Goal: Information Seeking & Learning: Learn about a topic

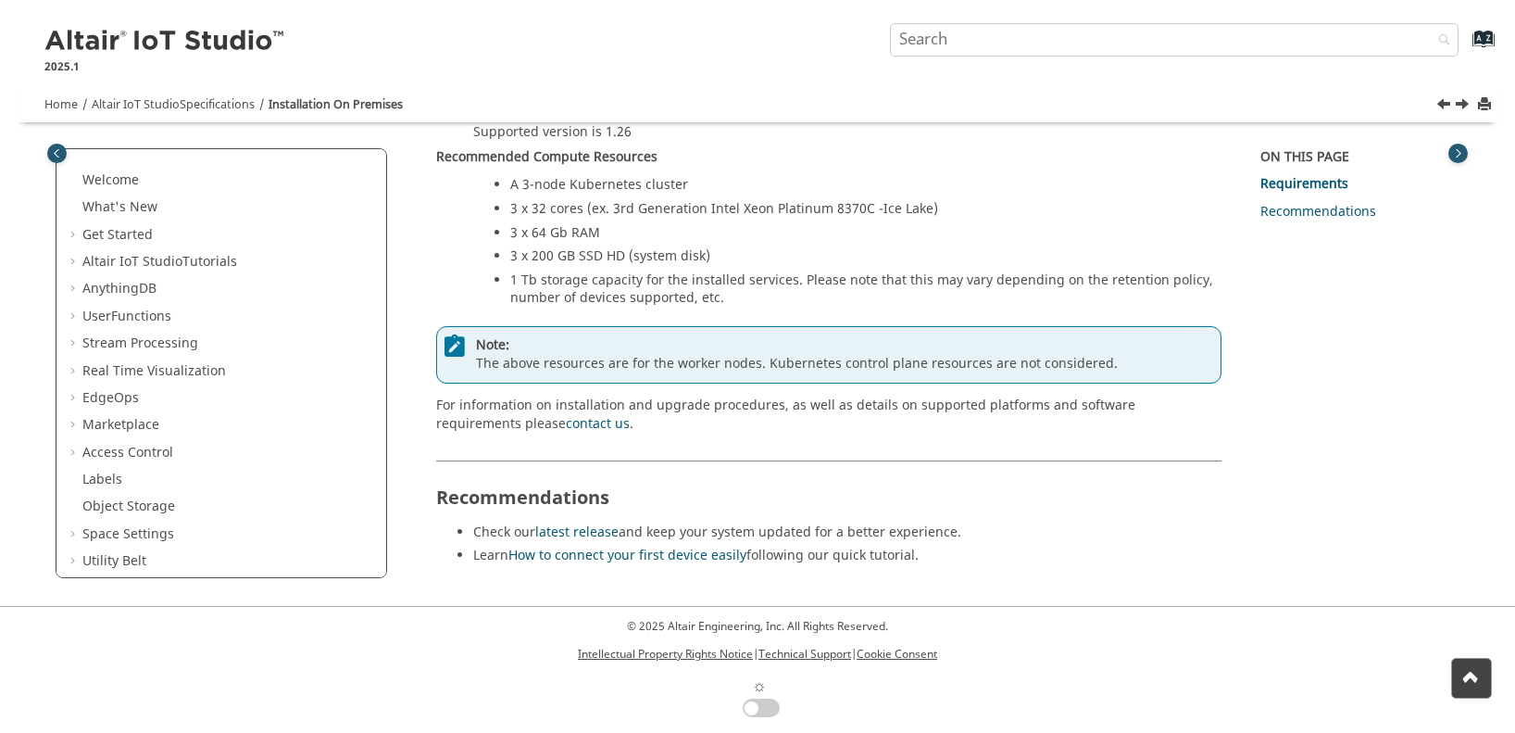
scroll to position [52, 0]
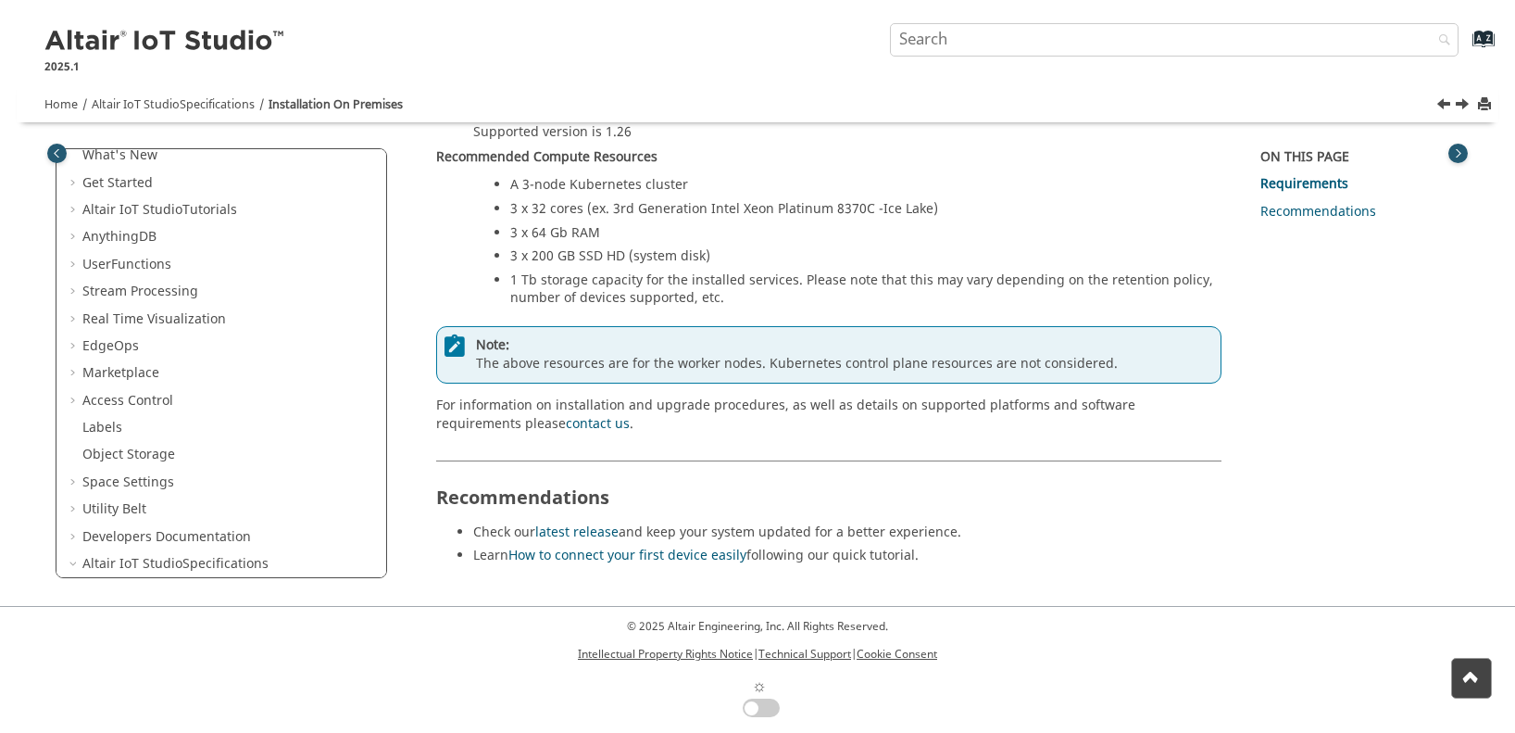
click at [173, 679] on footer "© 2025 Altair Engineering, Inc. All Rights Reserved. Intellectual Property Righ…" at bounding box center [757, 669] width 1515 height 127
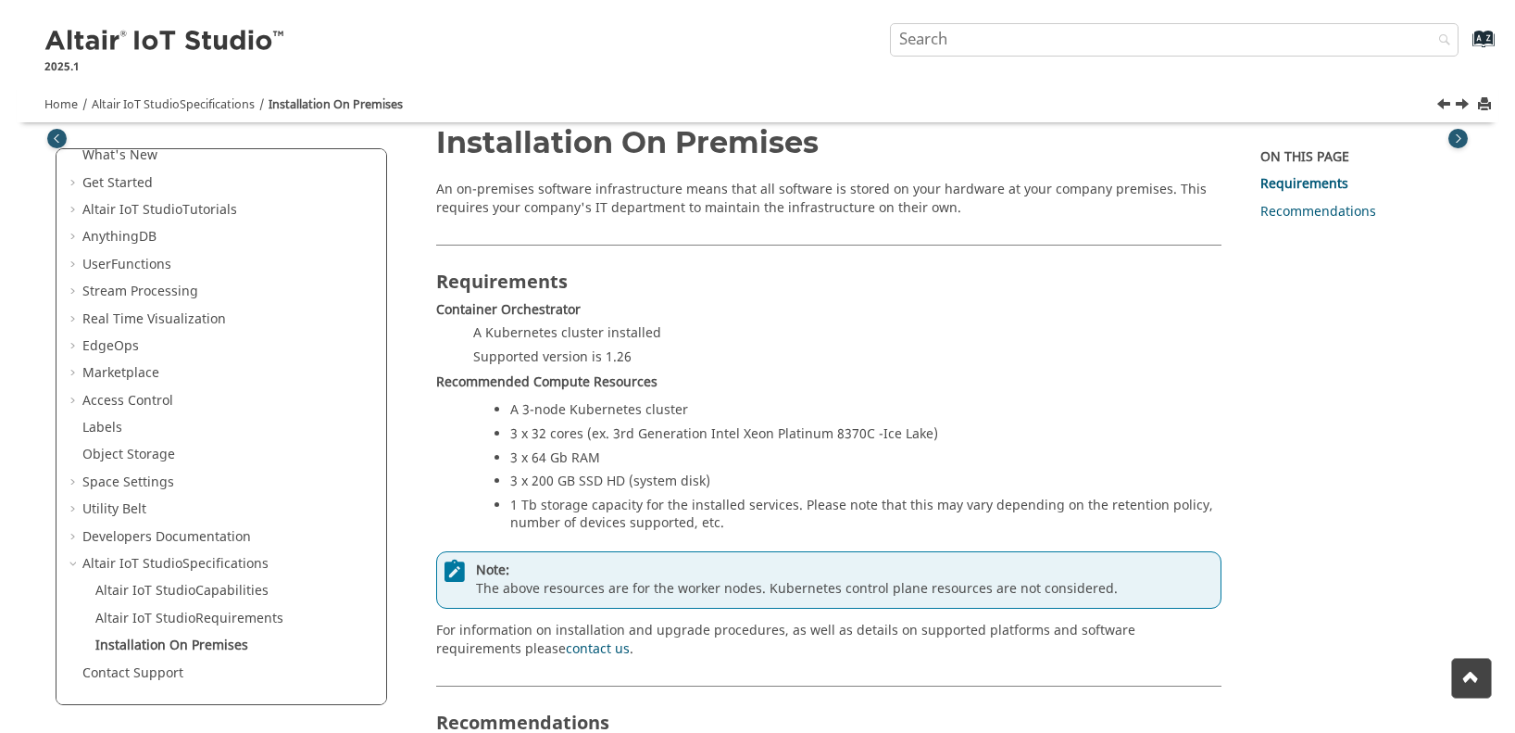
scroll to position [0, 0]
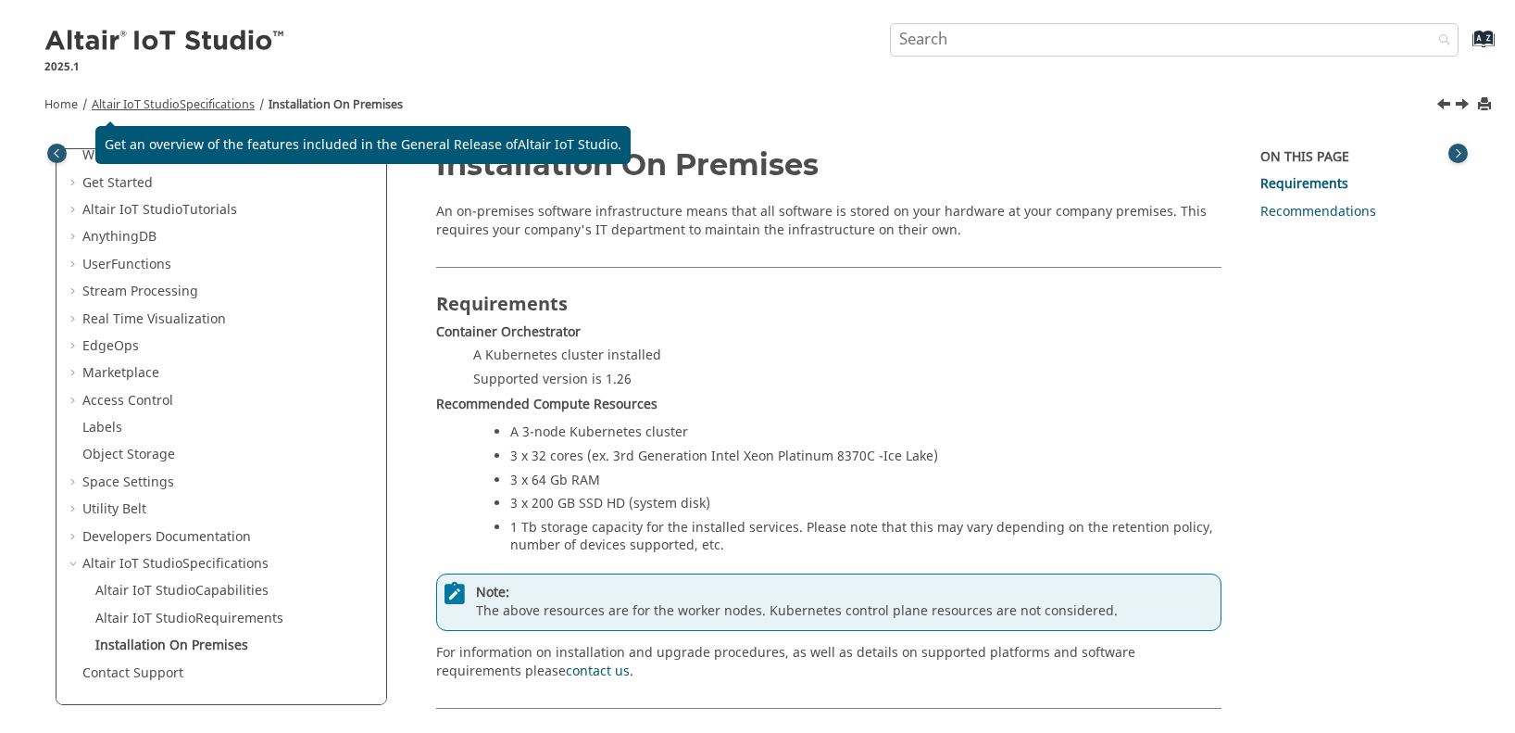
click at [165, 103] on span "Altair IoT Studio" at bounding box center [136, 104] width 88 height 17
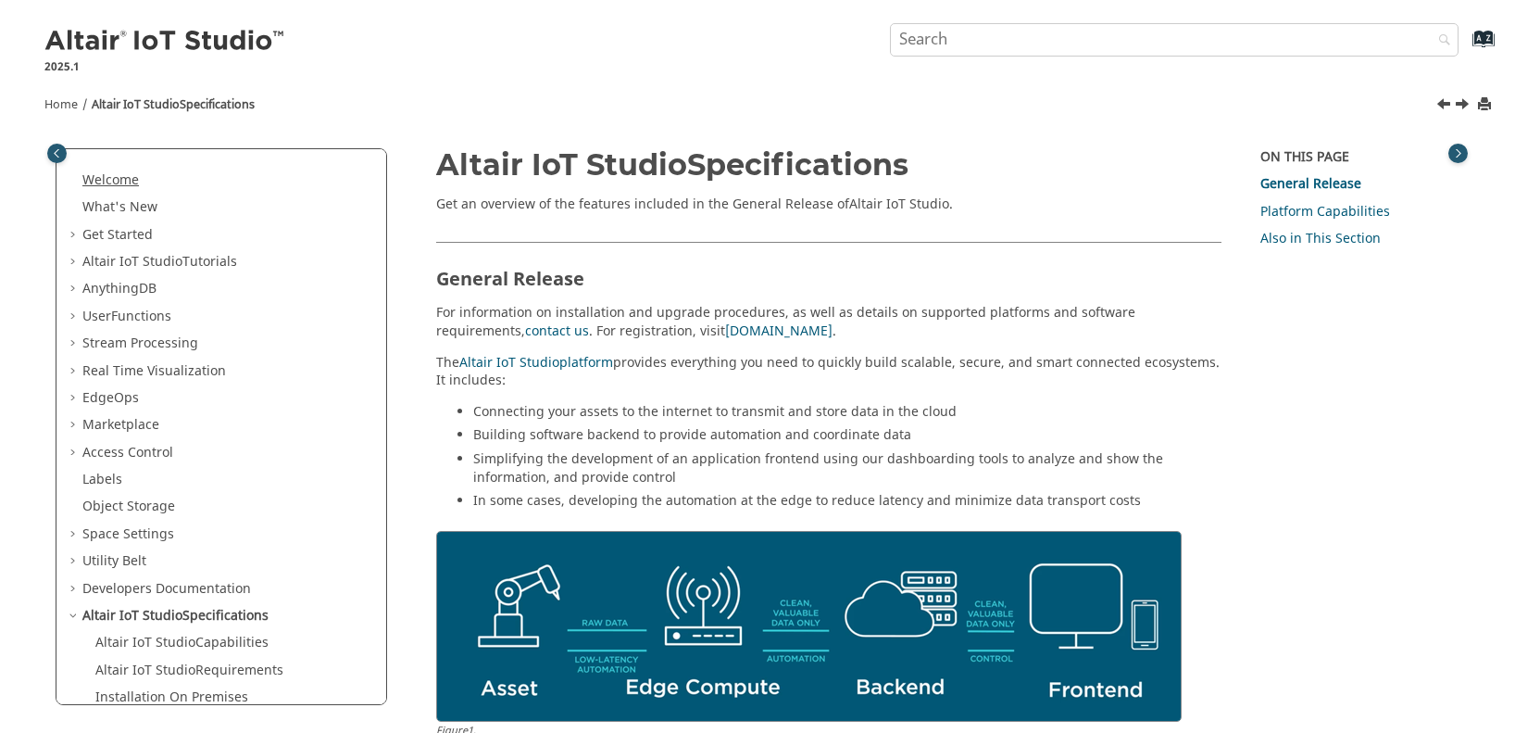
click at [109, 185] on link "Welcome" at bounding box center [110, 179] width 56 height 19
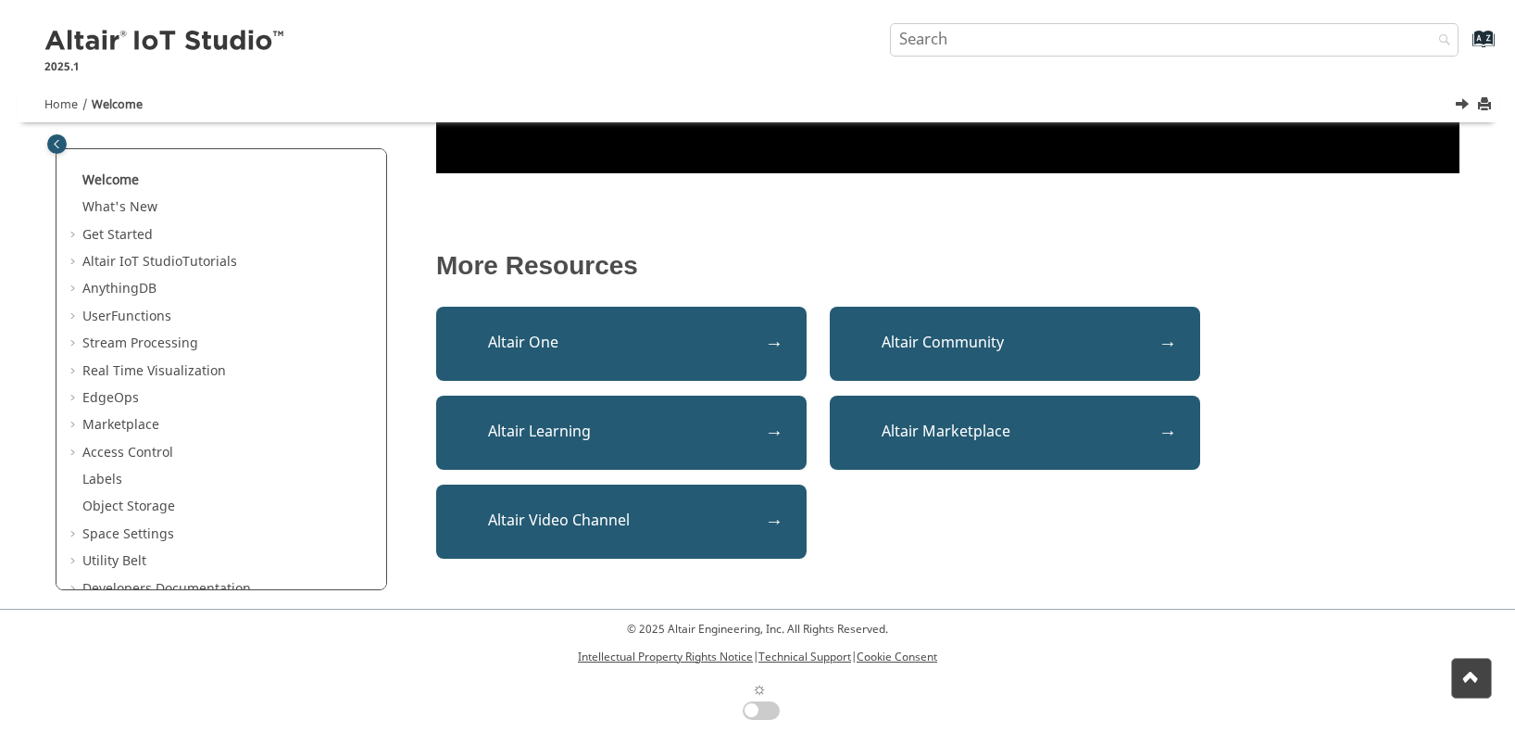
scroll to position [660, 0]
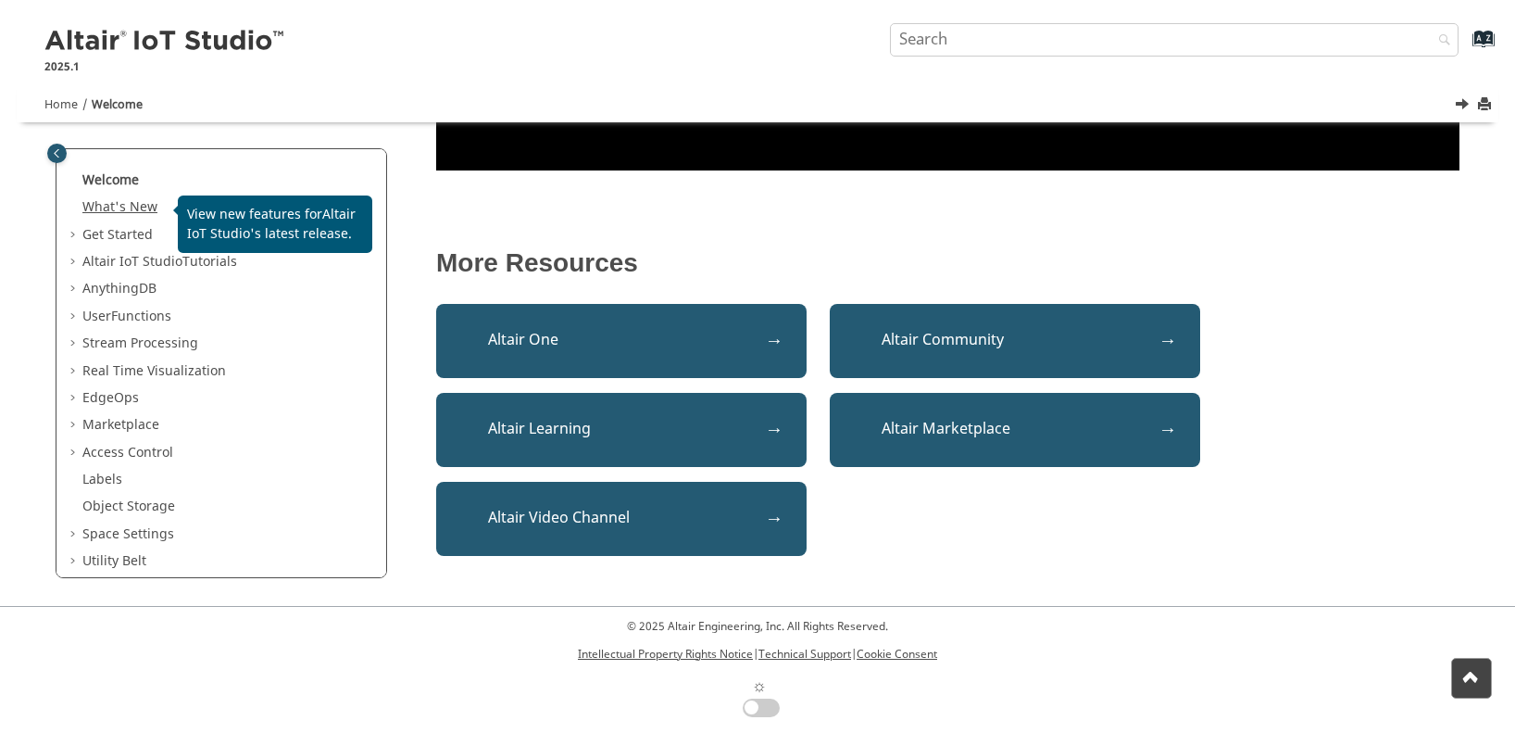
click at [99, 207] on link "What's New" at bounding box center [119, 206] width 75 height 19
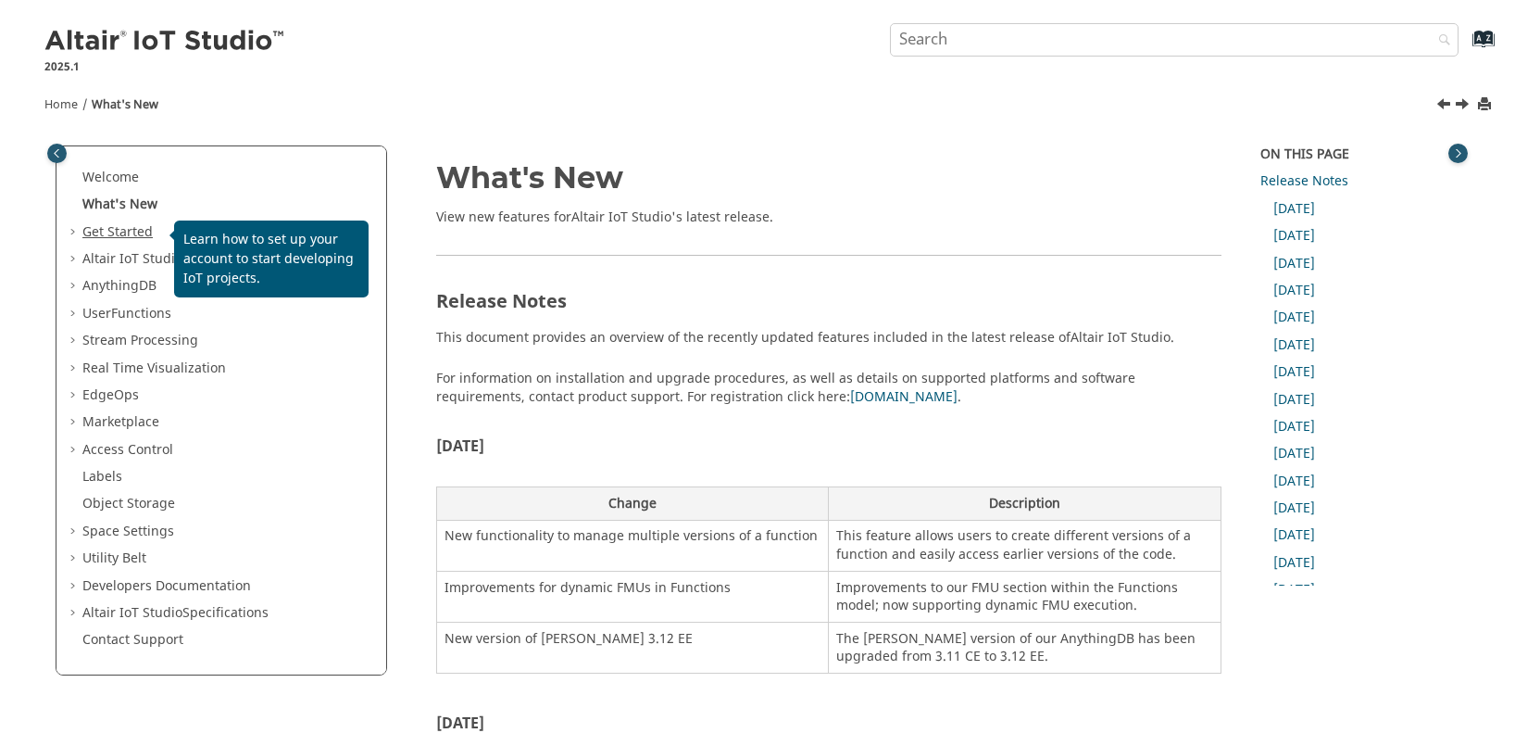
click at [118, 231] on link "Get Started" at bounding box center [117, 231] width 70 height 19
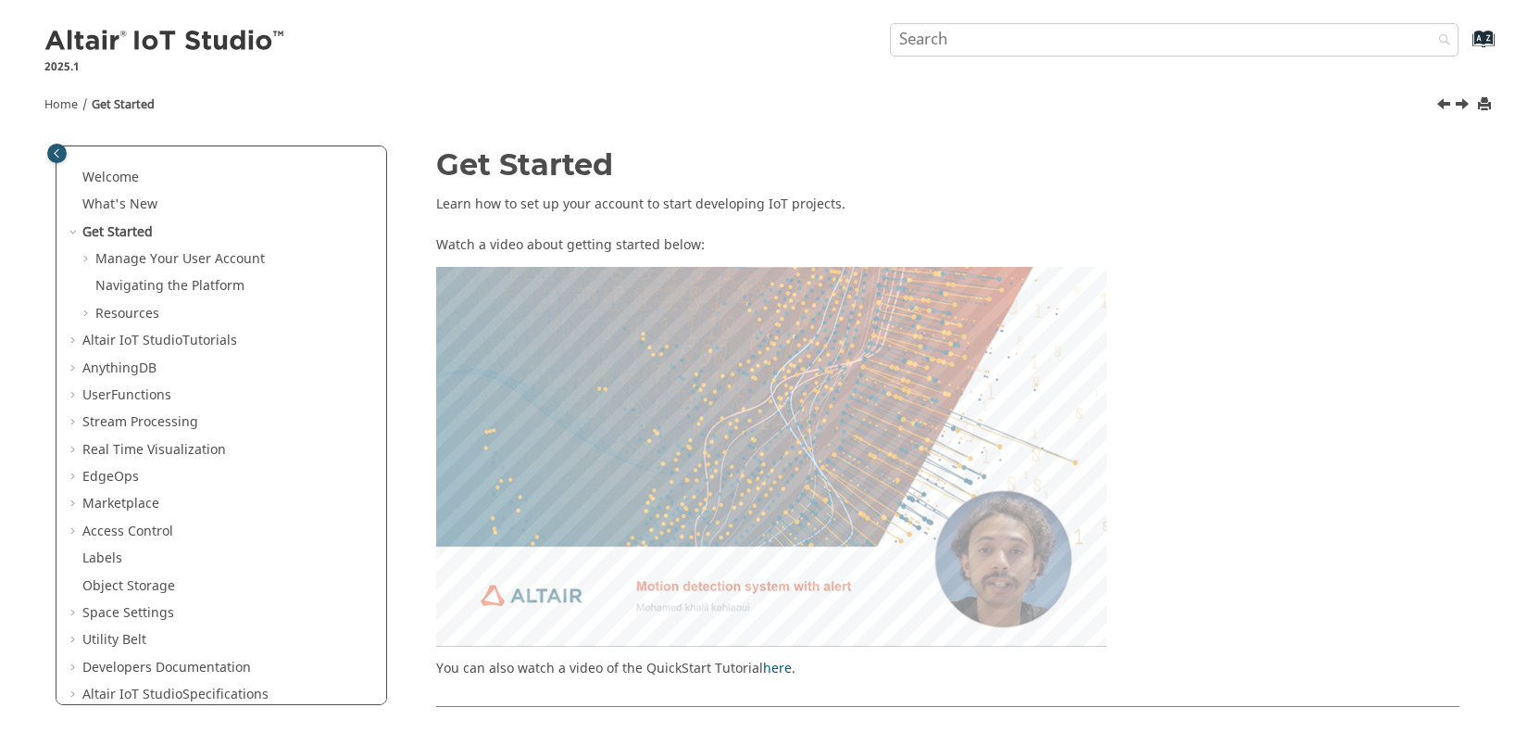
drag, startPoint x: 1029, startPoint y: 444, endPoint x: 1032, endPoint y: 454, distance: 10.6
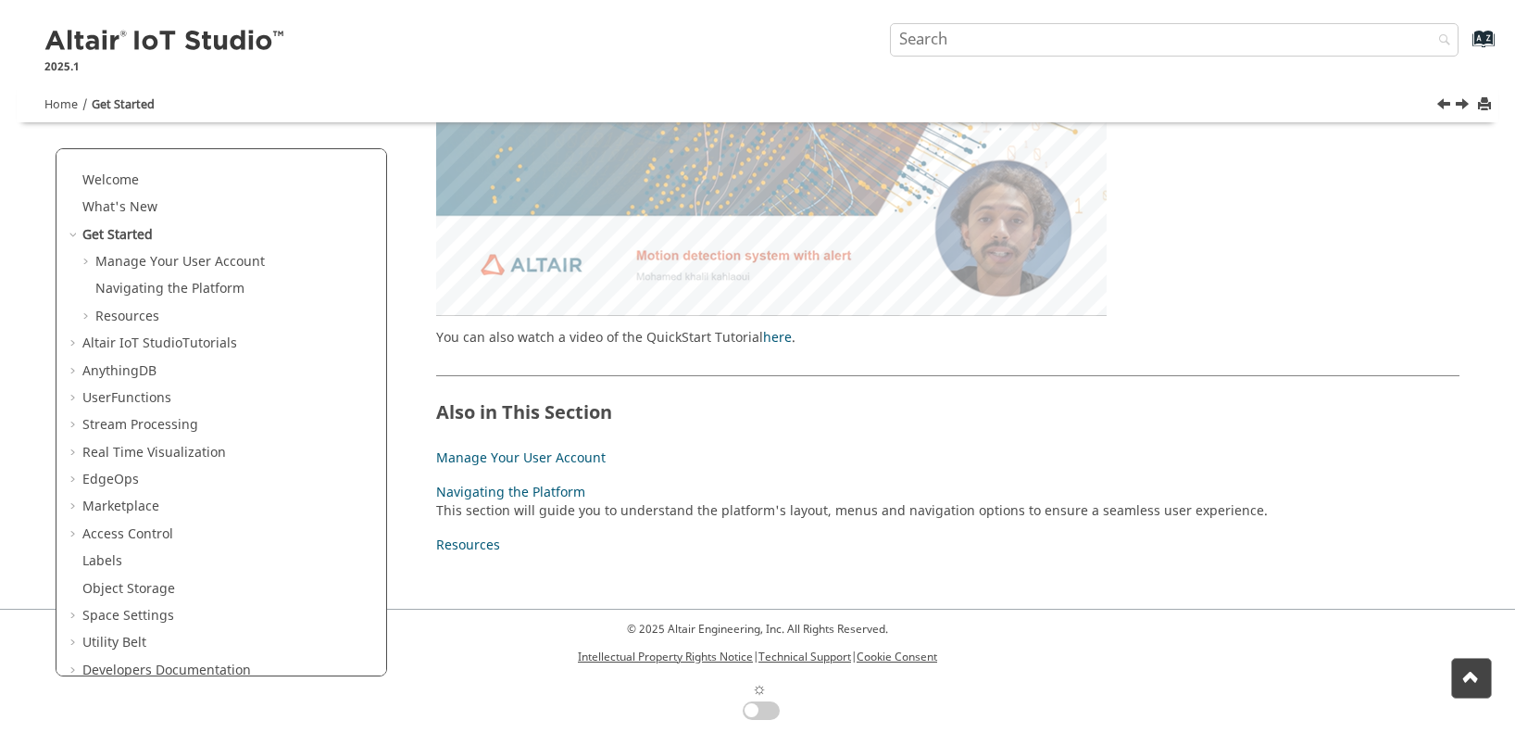
scroll to position [333, 0]
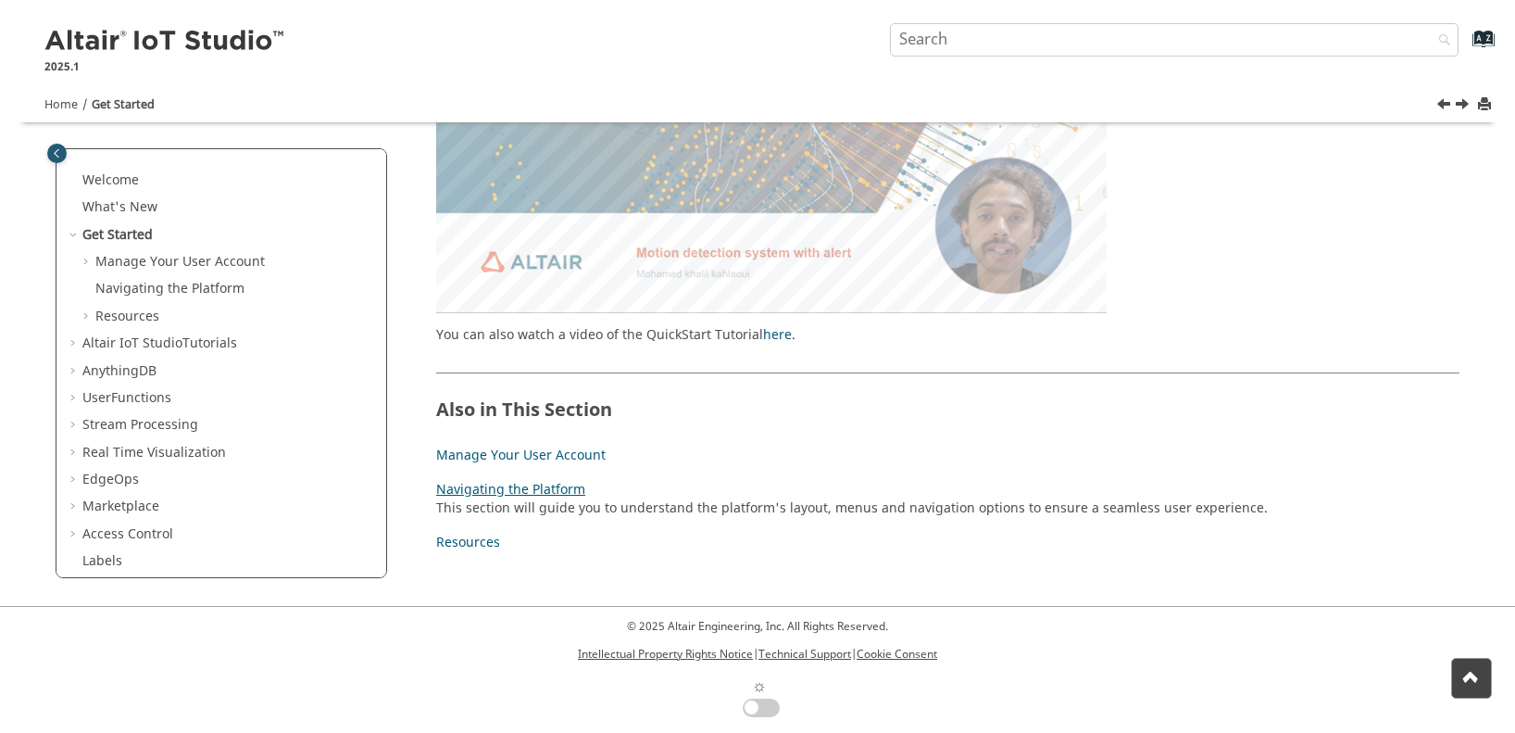
click at [508, 491] on link "Navigating the Platform" at bounding box center [510, 489] width 149 height 19
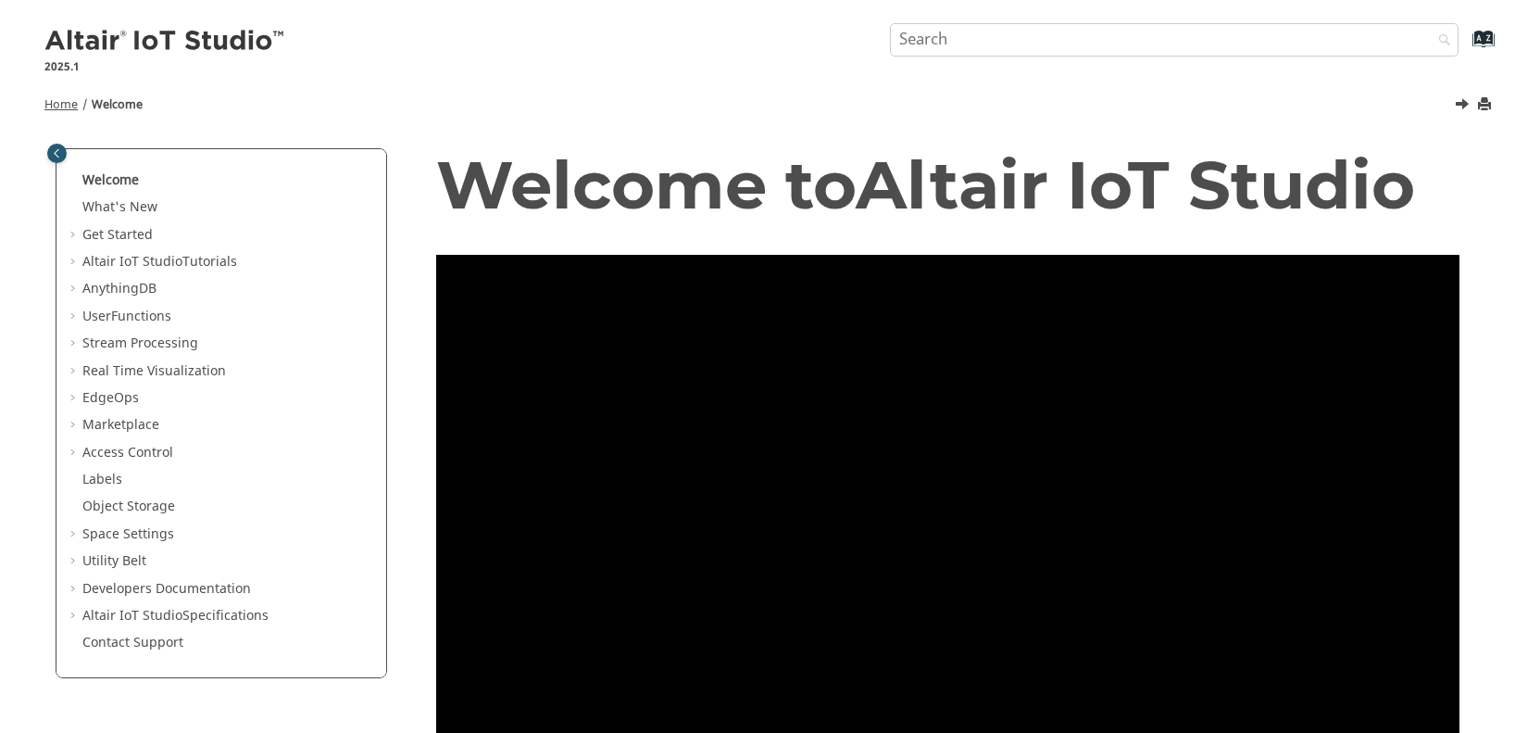
click at [58, 103] on span "Home" at bounding box center [60, 104] width 33 height 17
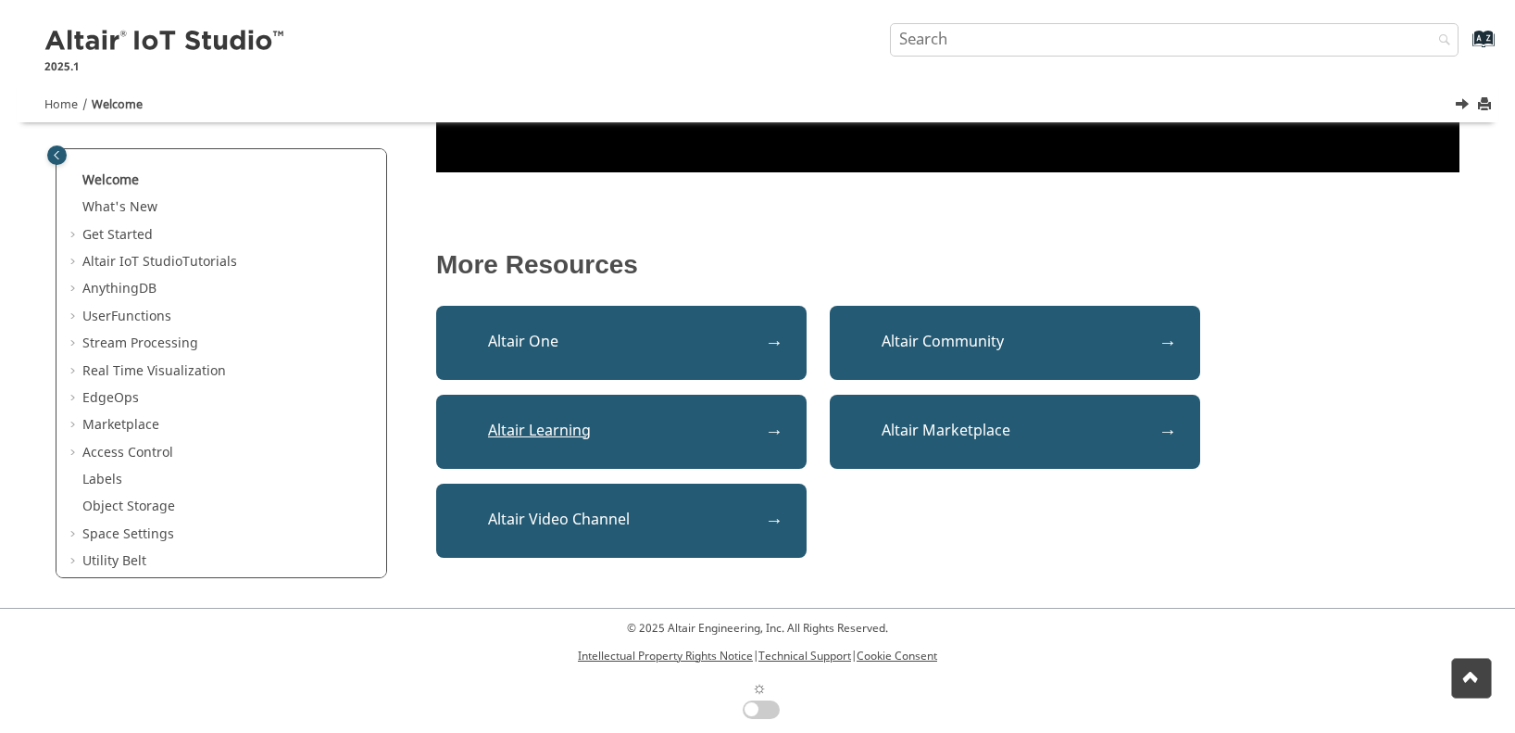
scroll to position [660, 0]
